Goal: Task Accomplishment & Management: Manage account settings

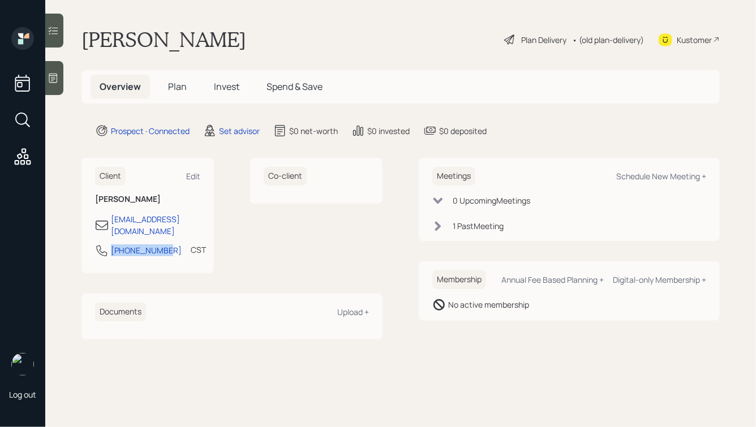
drag, startPoint x: 164, startPoint y: 242, endPoint x: 93, endPoint y: 242, distance: 71.3
click at [93, 242] on div "Client Edit [PERSON_NAME] [PERSON_NAME][EMAIL_ADDRESS][DOMAIN_NAME] [PHONE_NUMB…" at bounding box center [148, 215] width 132 height 115
copy div "[PHONE_NUMBER]"
click at [639, 173] on div "Schedule New Meeting +" at bounding box center [662, 176] width 90 height 11
select select "round-[PERSON_NAME]"
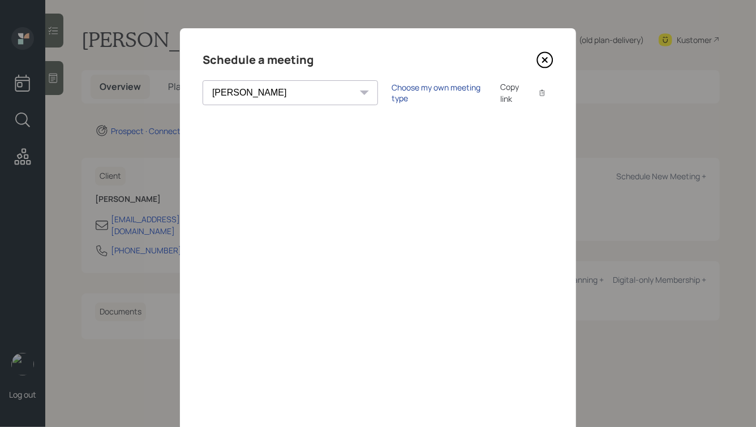
click at [392, 91] on div "Choose my own meeting type" at bounding box center [439, 93] width 95 height 22
click at [546, 62] on icon at bounding box center [545, 60] width 17 height 17
